Goal: Complete application form

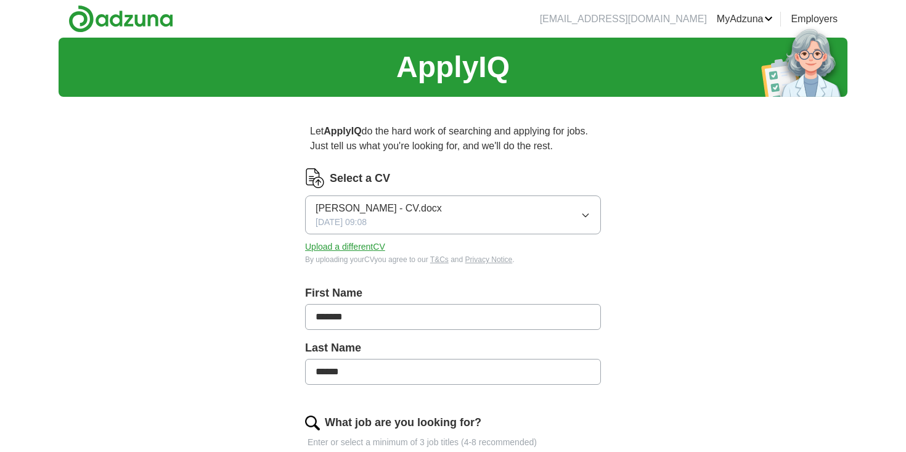
scroll to position [158, 0]
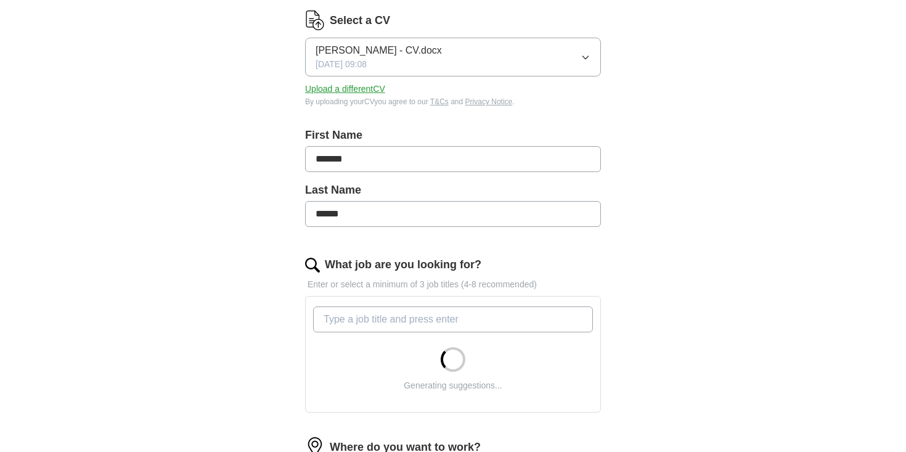
click at [374, 322] on input "What job are you looking for?" at bounding box center [453, 319] width 280 height 26
type input "Project Manager"
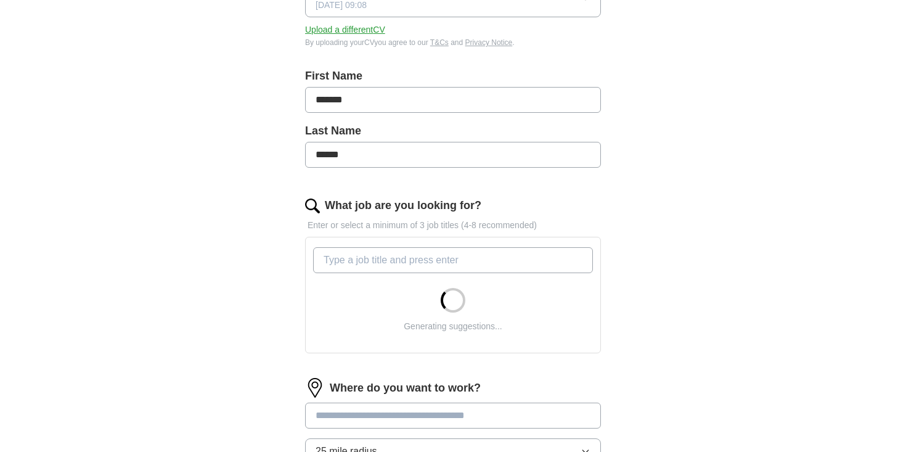
scroll to position [218, 0]
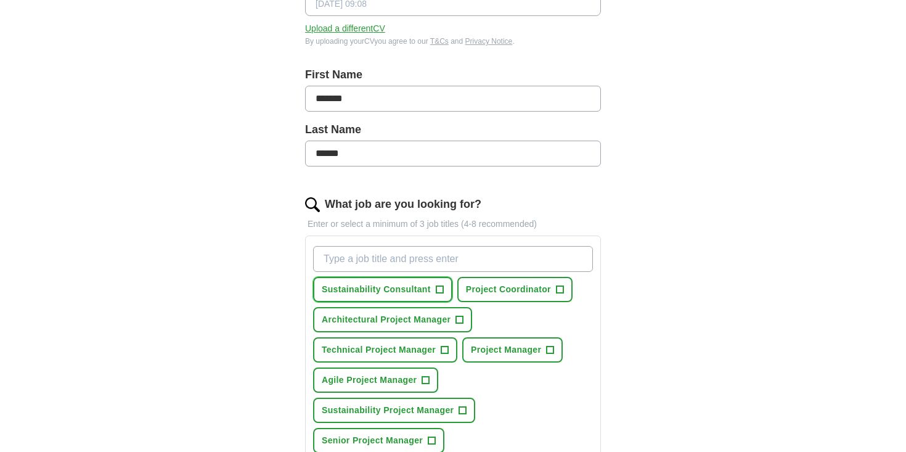
click at [441, 288] on span "+" at bounding box center [439, 290] width 7 height 10
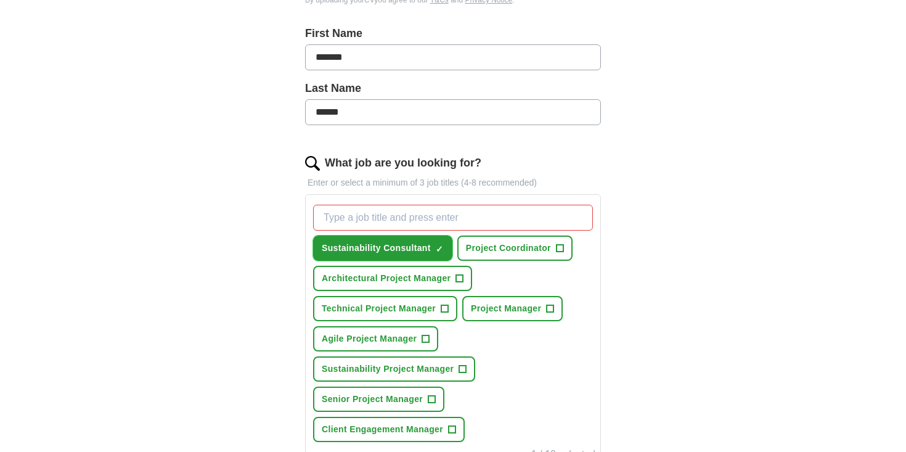
scroll to position [262, 0]
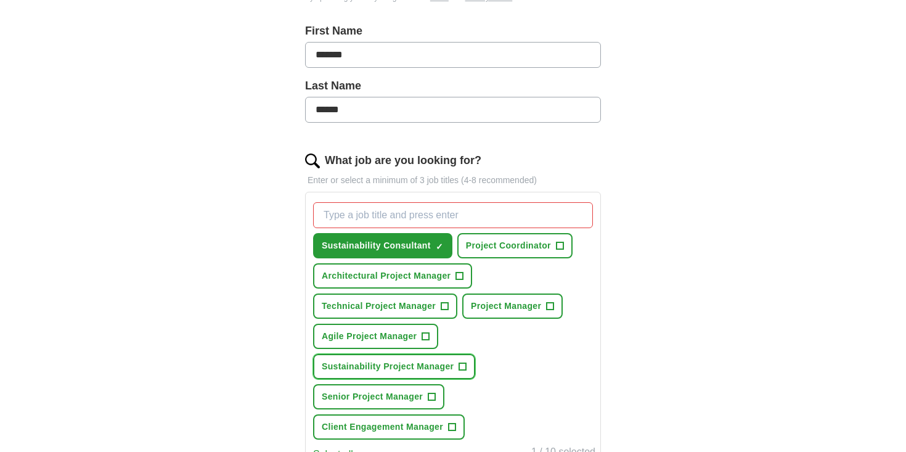
click at [459, 363] on button "Sustainability Project Manager +" at bounding box center [394, 366] width 162 height 25
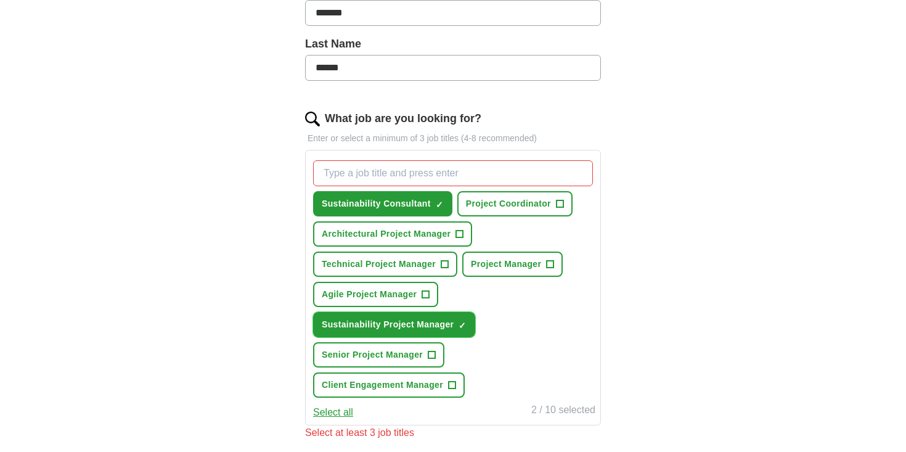
scroll to position [322, 0]
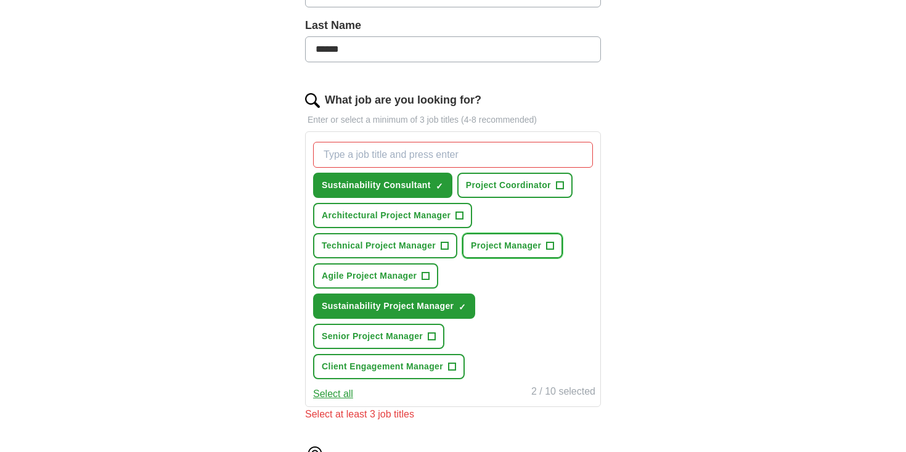
click at [545, 249] on button "Project Manager +" at bounding box center [512, 245] width 100 height 25
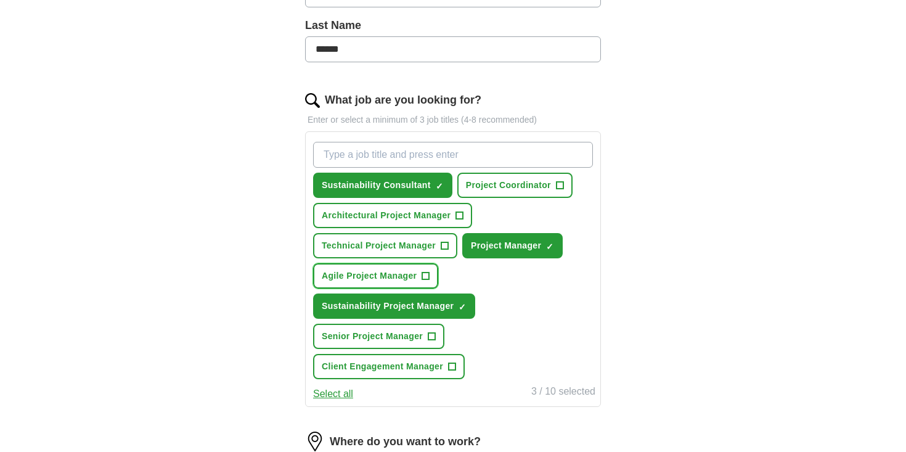
click at [412, 275] on span "Agile Project Manager" at bounding box center [369, 275] width 95 height 13
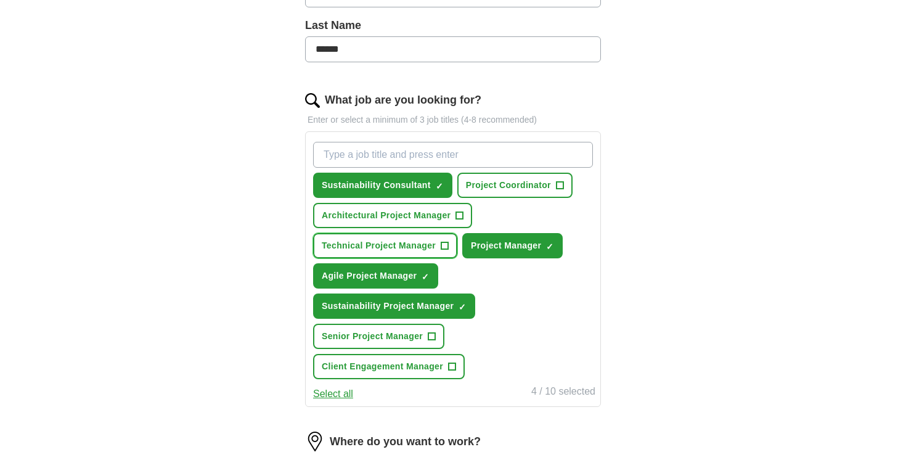
click at [436, 245] on span "Technical Project Manager" at bounding box center [379, 245] width 114 height 13
click at [536, 185] on span "Project Coordinator" at bounding box center [508, 185] width 85 height 13
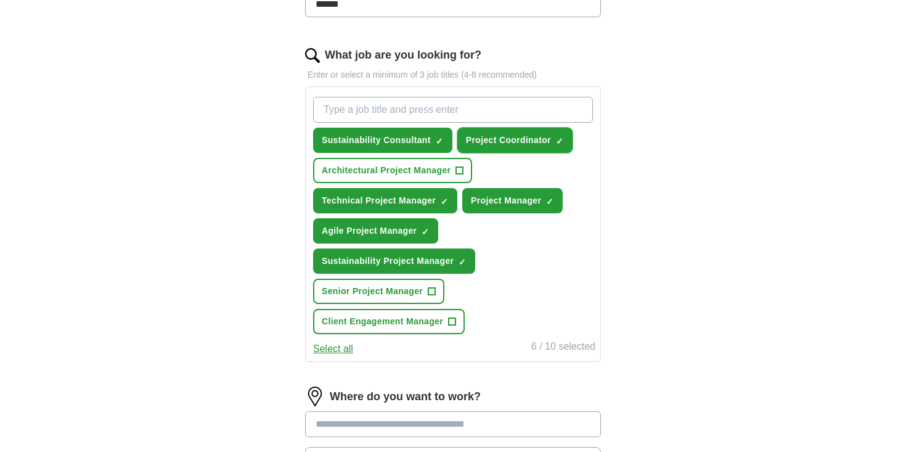
scroll to position [385, 0]
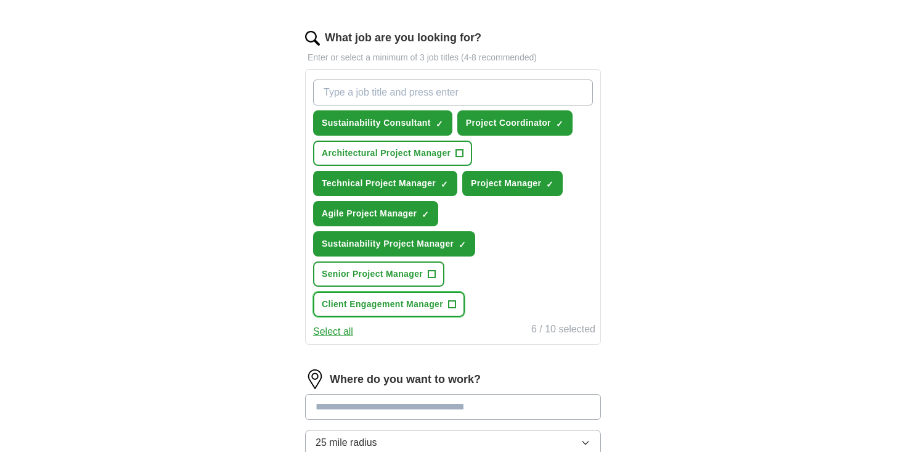
click at [387, 307] on span "Client Engagement Manager" at bounding box center [382, 304] width 121 height 13
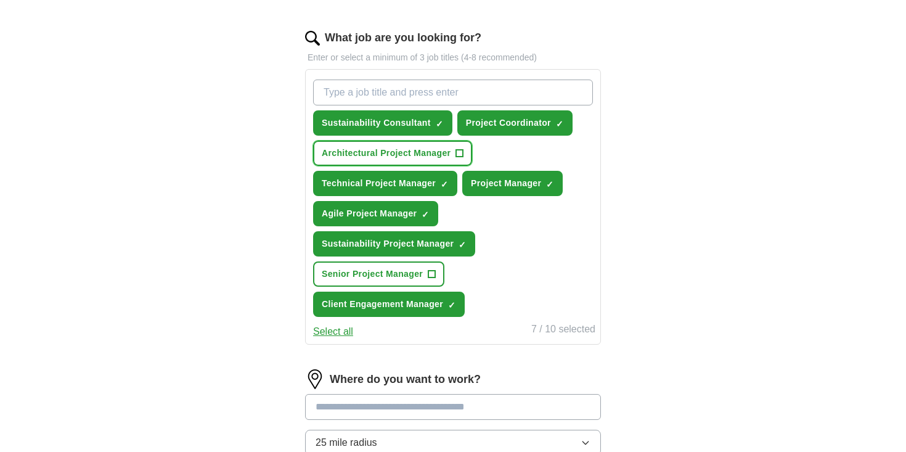
click at [375, 149] on span "Architectural Project Manager" at bounding box center [386, 153] width 129 height 13
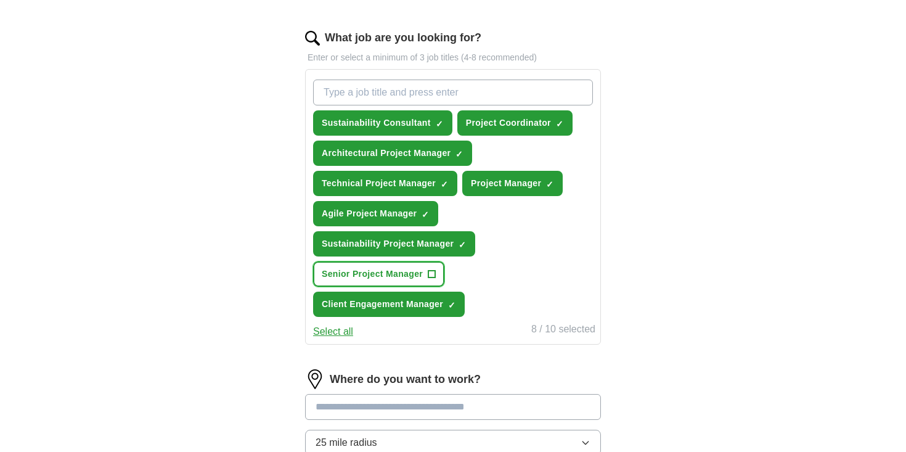
click at [372, 266] on button "Senior Project Manager +" at bounding box center [378, 273] width 131 height 25
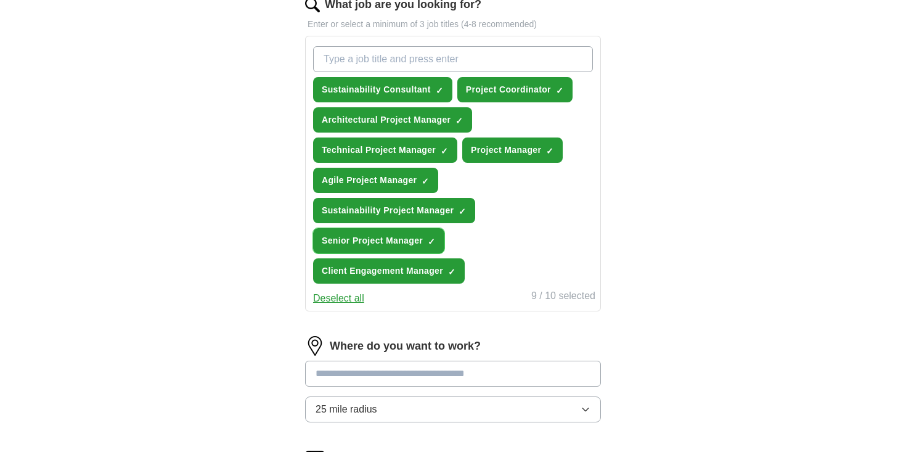
scroll to position [464, 0]
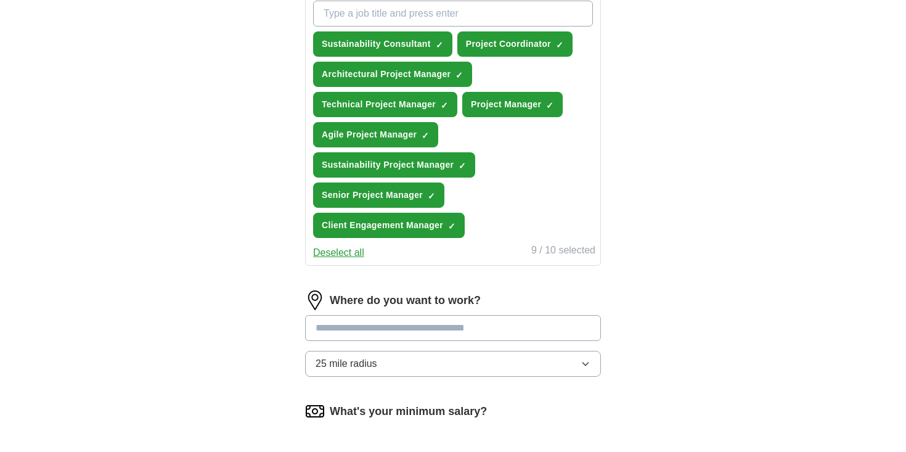
click at [385, 329] on input at bounding box center [453, 328] width 296 height 26
type input "******"
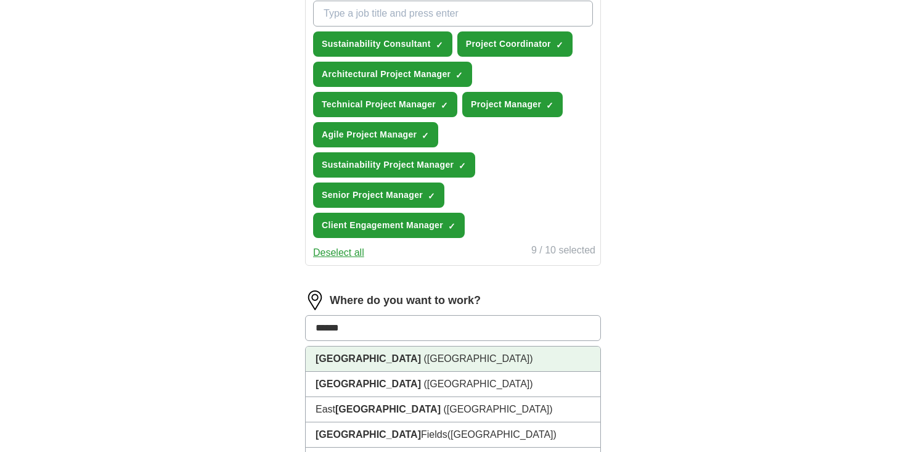
click at [404, 358] on li "[GEOGRAPHIC_DATA] ([GEOGRAPHIC_DATA])" at bounding box center [453, 358] width 295 height 25
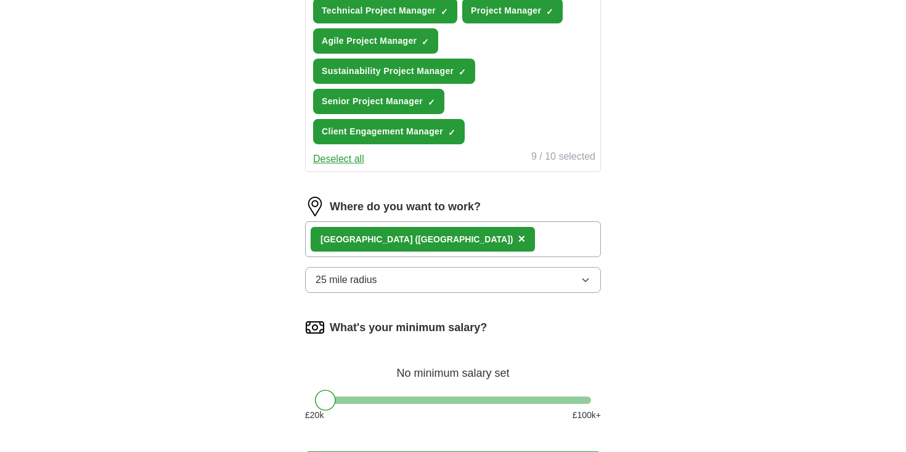
scroll to position [681, 0]
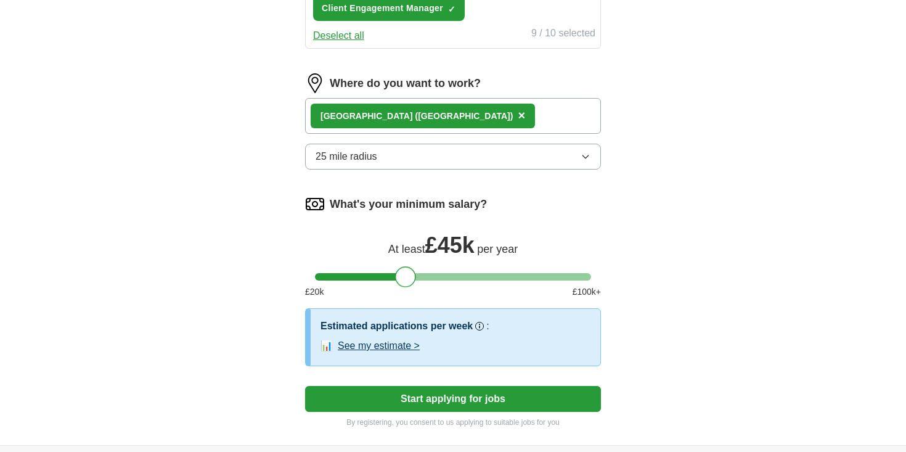
drag, startPoint x: 324, startPoint y: 279, endPoint x: 405, endPoint y: 287, distance: 81.2
click at [405, 287] on div at bounding box center [405, 276] width 21 height 21
click at [446, 398] on button "Start applying for jobs" at bounding box center [453, 399] width 296 height 26
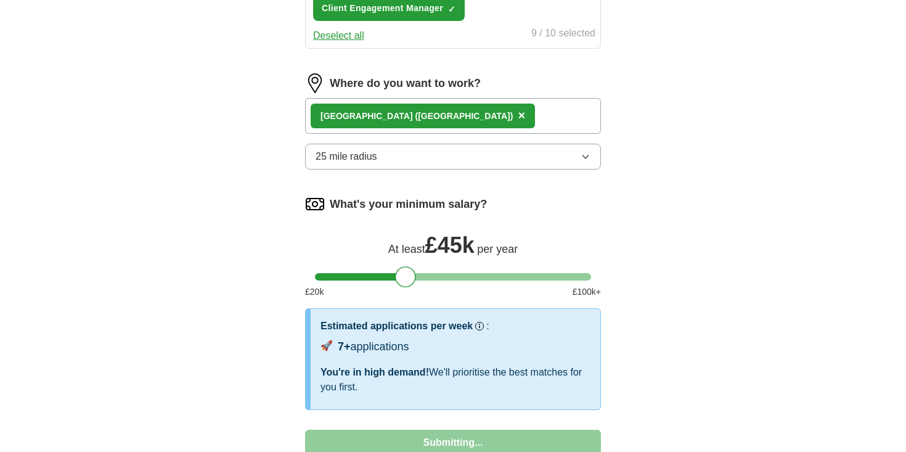
select select "**"
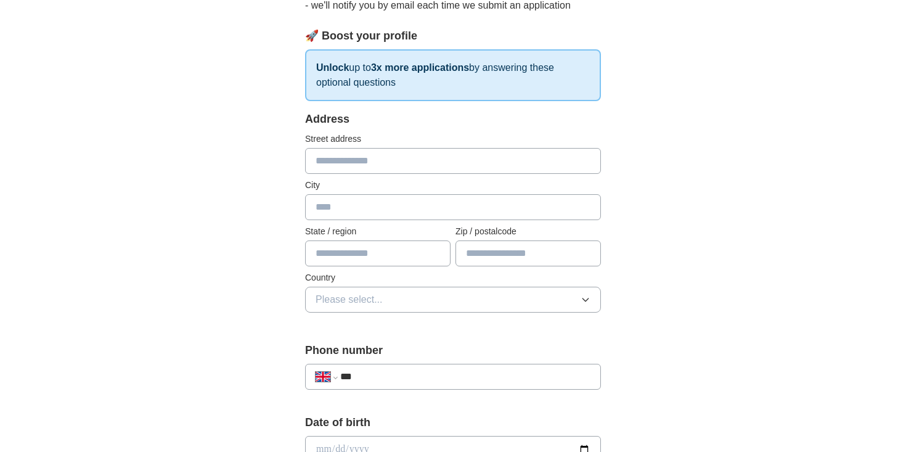
scroll to position [0, 0]
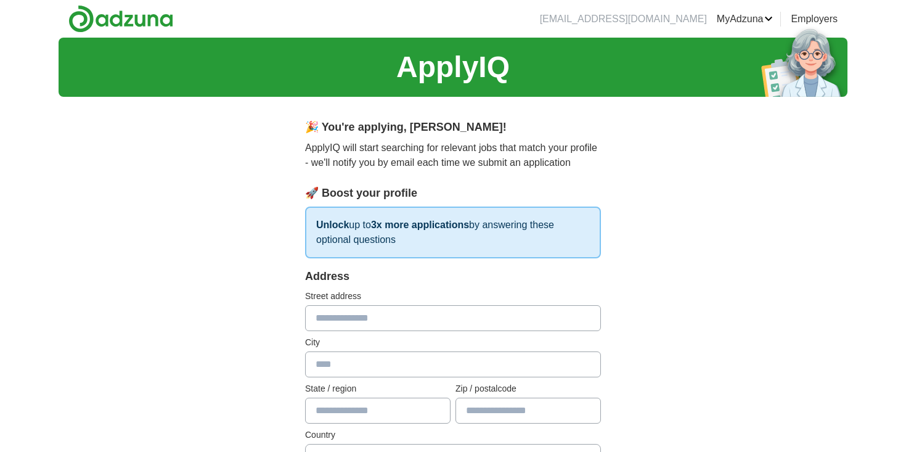
click at [428, 324] on input "text" at bounding box center [453, 318] width 296 height 26
type input "**********"
type input "******"
type input "*******"
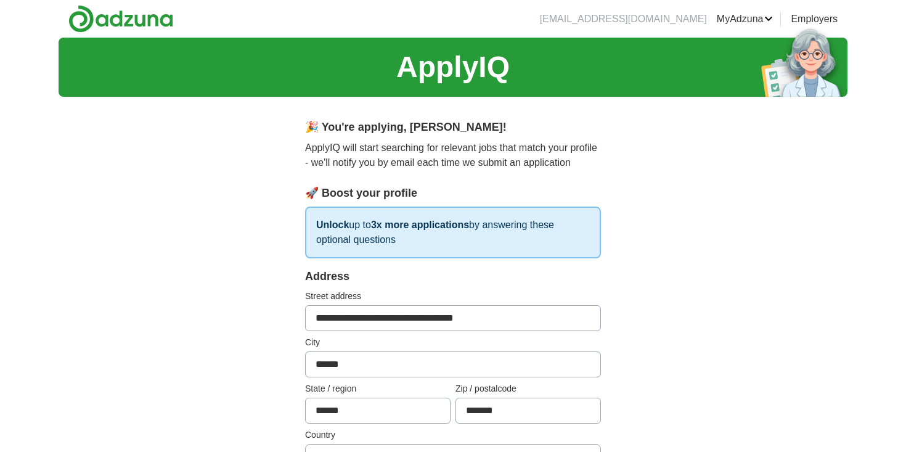
scroll to position [129, 0]
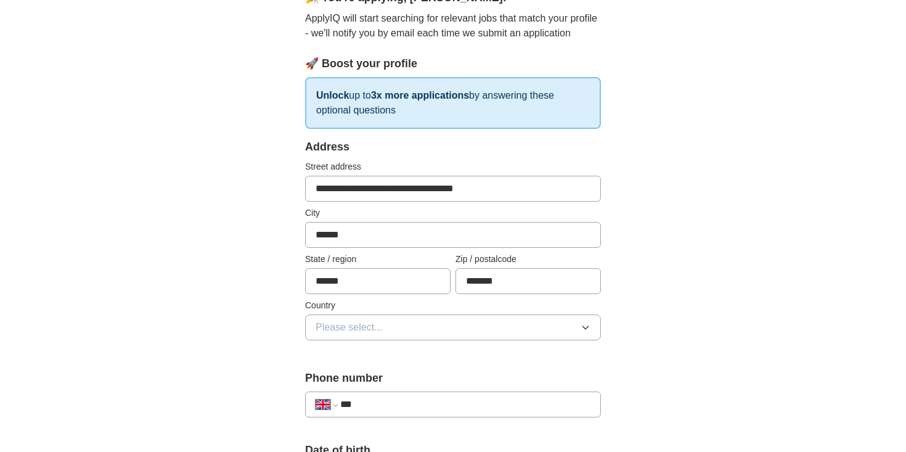
click at [477, 339] on button "Please select..." at bounding box center [453, 327] width 296 height 26
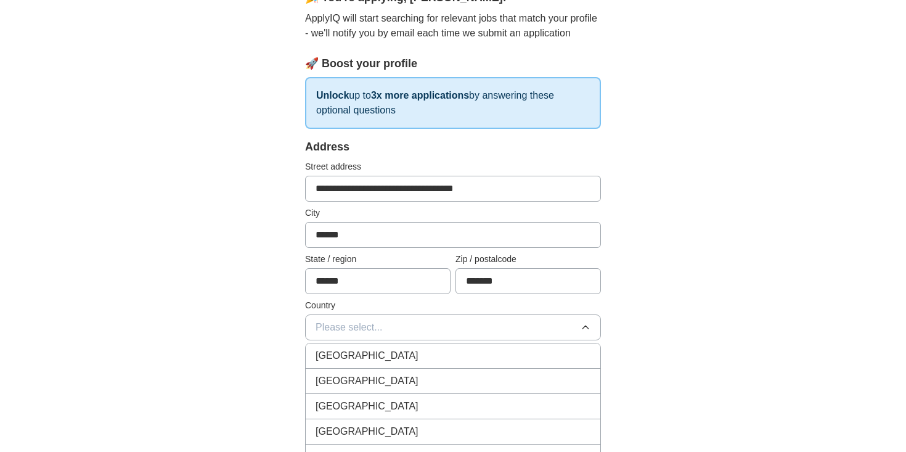
click at [467, 354] on div "[GEOGRAPHIC_DATA]" at bounding box center [453, 355] width 275 height 15
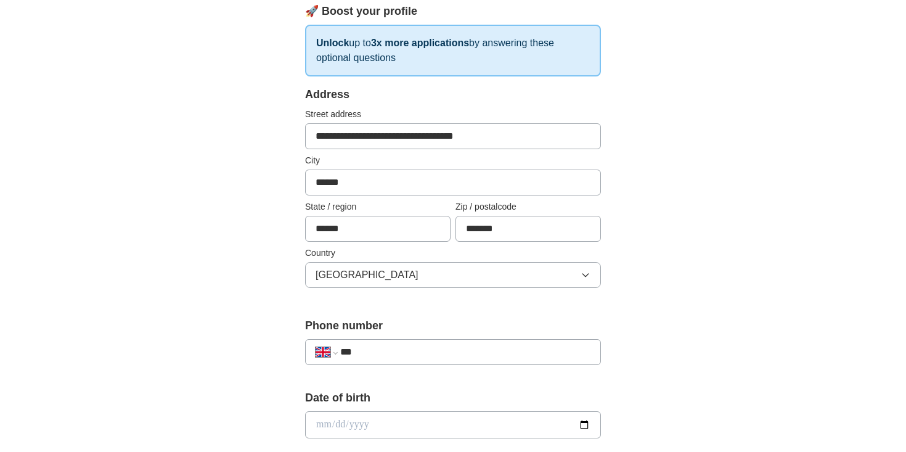
scroll to position [285, 0]
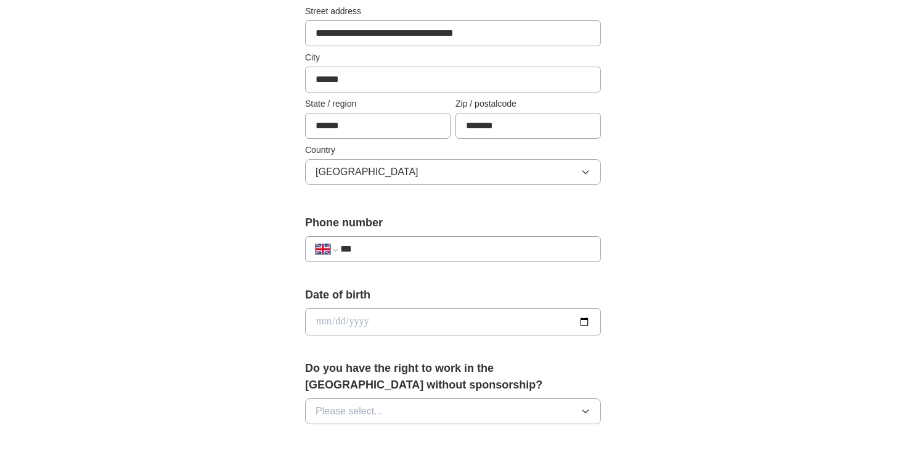
click at [540, 245] on input "***" at bounding box center [465, 249] width 250 height 15
type input "**********"
click at [469, 317] on input "date" at bounding box center [453, 321] width 296 height 27
type input "**********"
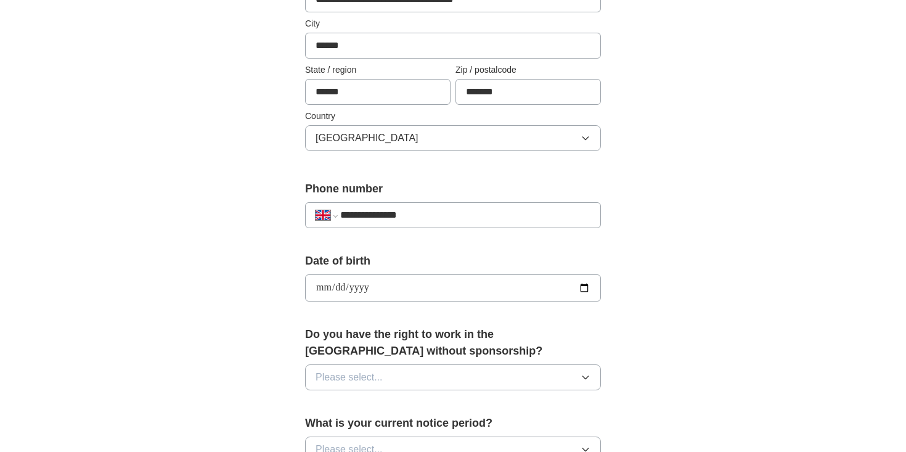
scroll to position [329, 0]
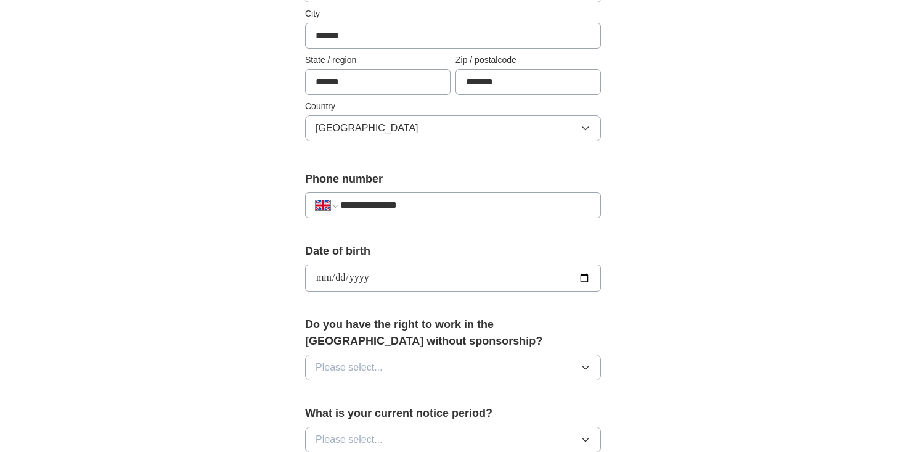
click at [441, 379] on button "Please select..." at bounding box center [453, 367] width 296 height 26
click at [435, 399] on div "Yes" at bounding box center [453, 395] width 275 height 15
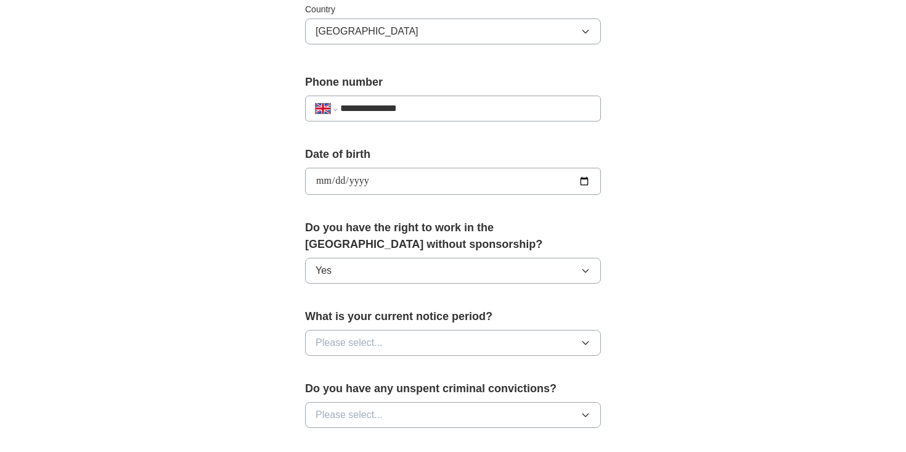
scroll to position [426, 0]
click at [437, 333] on button "Please select..." at bounding box center [453, 342] width 296 height 26
click at [415, 413] on li "2 weeks" at bounding box center [453, 421] width 295 height 25
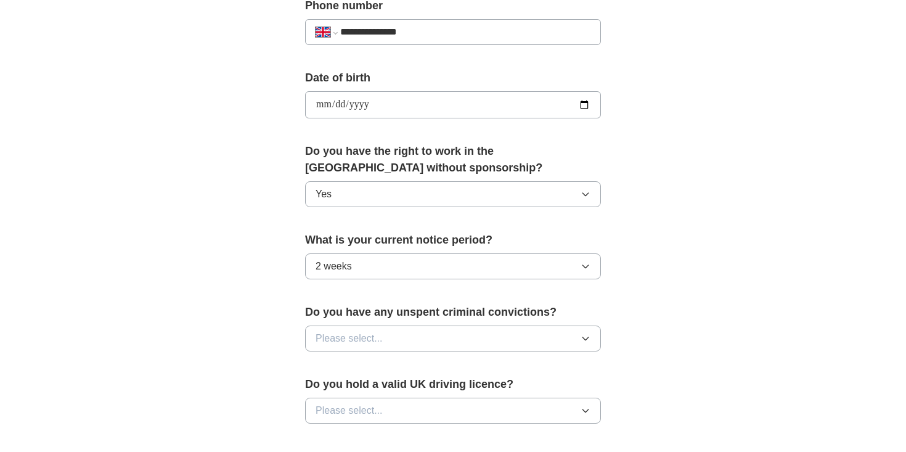
scroll to position [502, 0]
click at [451, 341] on button "Please select..." at bounding box center [453, 338] width 296 height 26
click at [432, 391] on div "No" at bounding box center [453, 391] width 275 height 15
click at [425, 407] on button "Please select..." at bounding box center [453, 410] width 296 height 26
click at [418, 431] on div "Yes" at bounding box center [453, 438] width 275 height 15
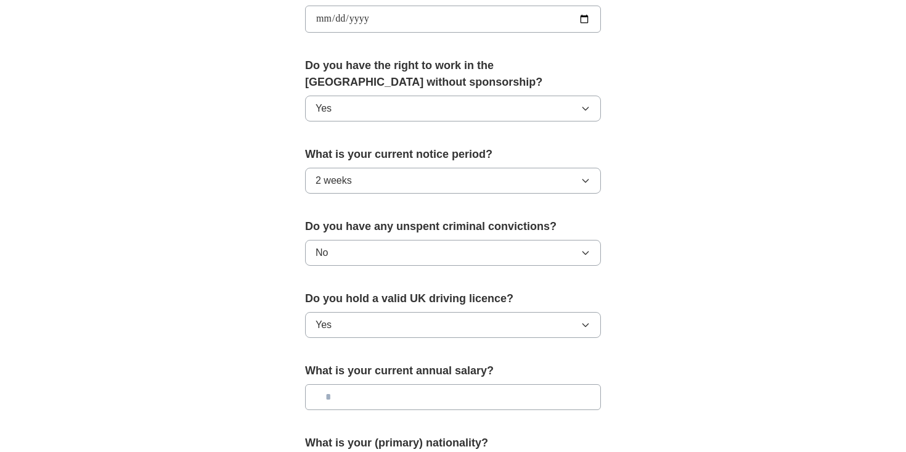
scroll to position [720, 0]
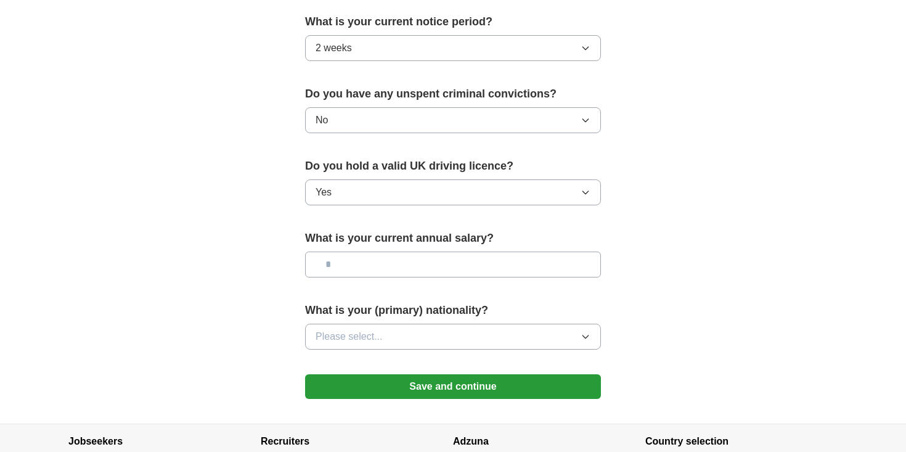
click at [453, 268] on input "text" at bounding box center [453, 265] width 296 height 26
type input "*******"
click at [429, 337] on button "Please select..." at bounding box center [453, 337] width 296 height 26
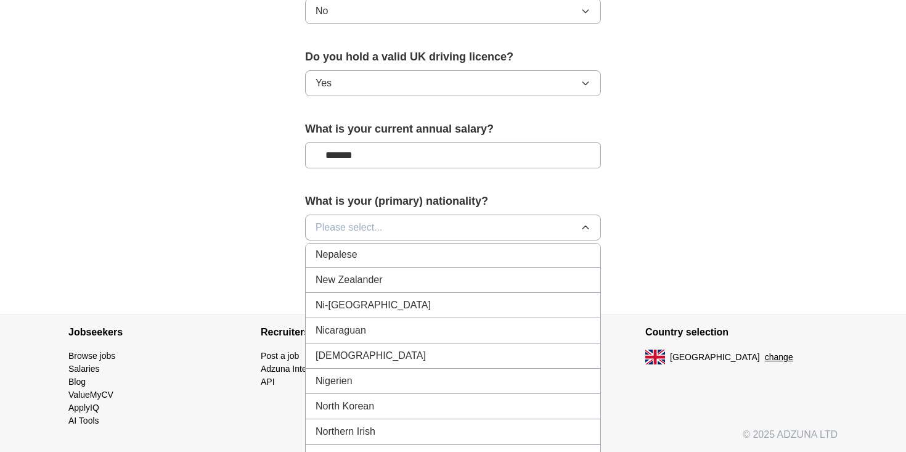
scroll to position [3158, 0]
click at [446, 284] on div "New Zealander" at bounding box center [453, 282] width 275 height 15
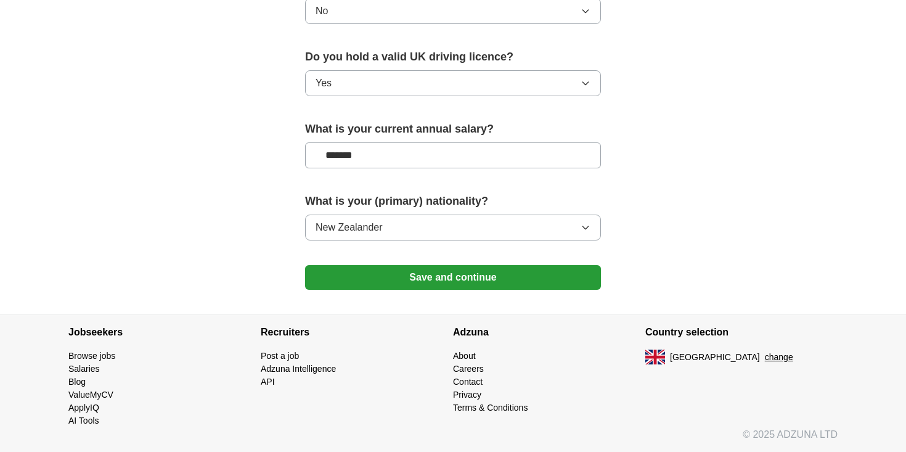
click at [523, 280] on button "Save and continue" at bounding box center [453, 277] width 296 height 25
